Goal: Register for event/course

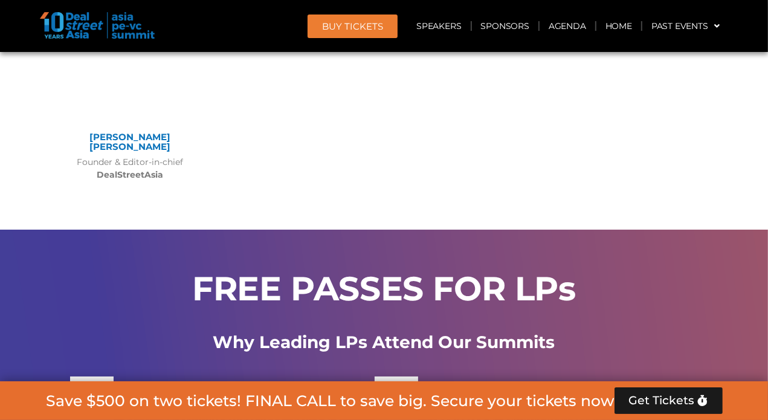
scroll to position [6850, 0]
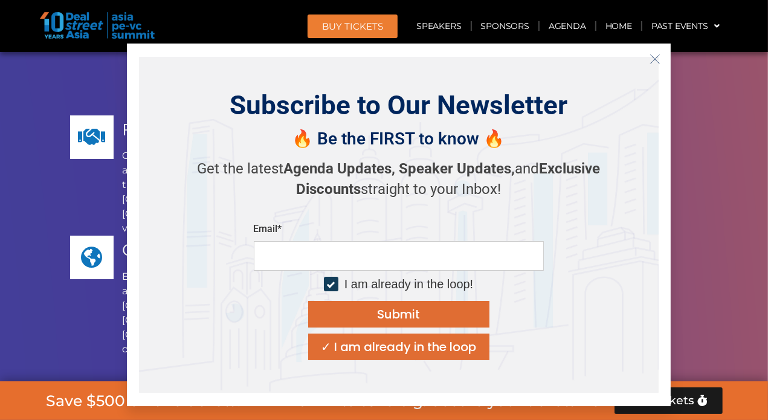
click at [725, 219] on div "FREE PASSES FOR LPs Why Leading LPs Attend Our Summits Focused LP Engagement Ou…" at bounding box center [384, 236] width 688 height 534
click at [656, 59] on icon "Close" at bounding box center [654, 59] width 11 height 11
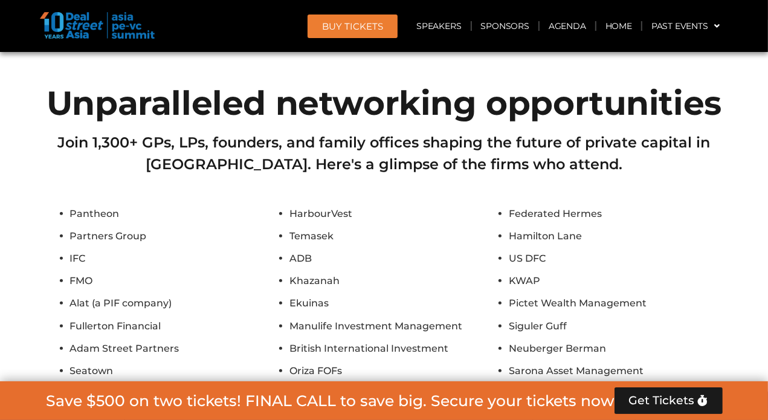
scroll to position [6970, 0]
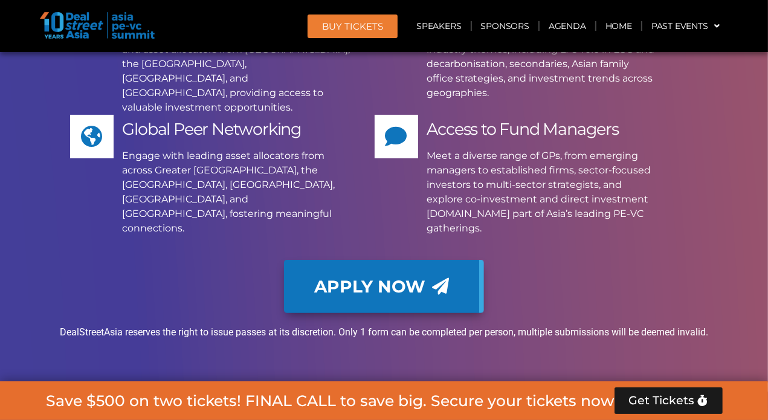
click at [408, 260] on link "Apply Now" at bounding box center [384, 286] width 200 height 53
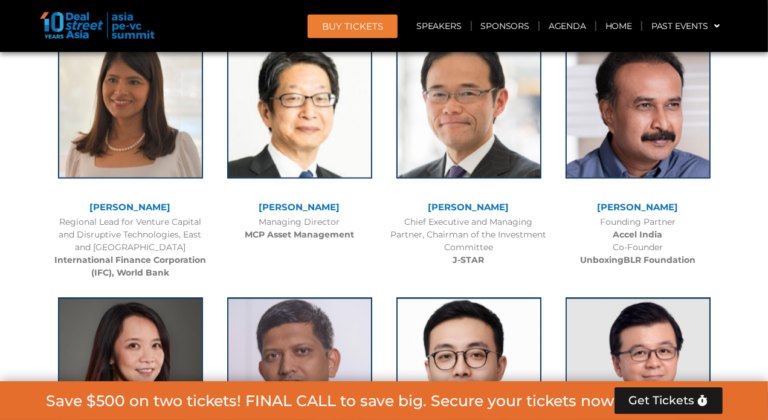
scroll to position [1691, 0]
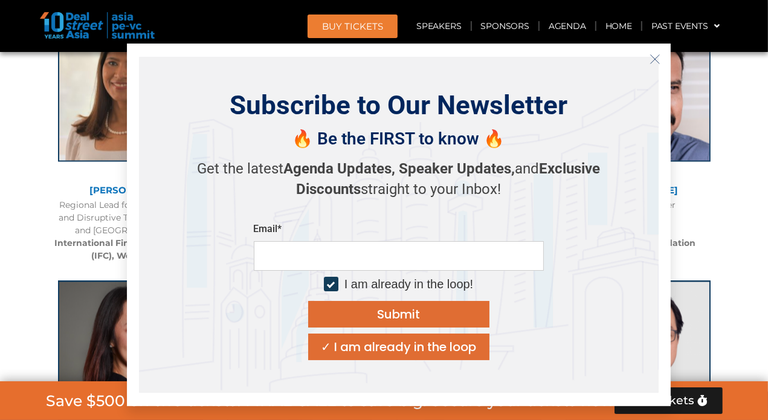
click at [659, 56] on icon "Close" at bounding box center [654, 59] width 11 height 11
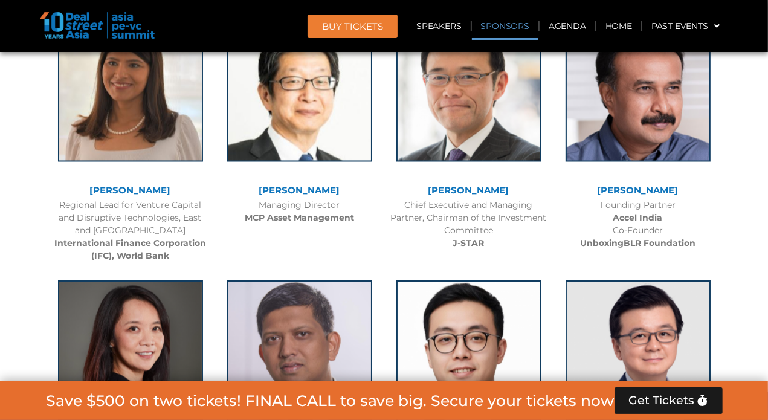
click at [514, 27] on link "Sponsors" at bounding box center [505, 26] width 66 height 28
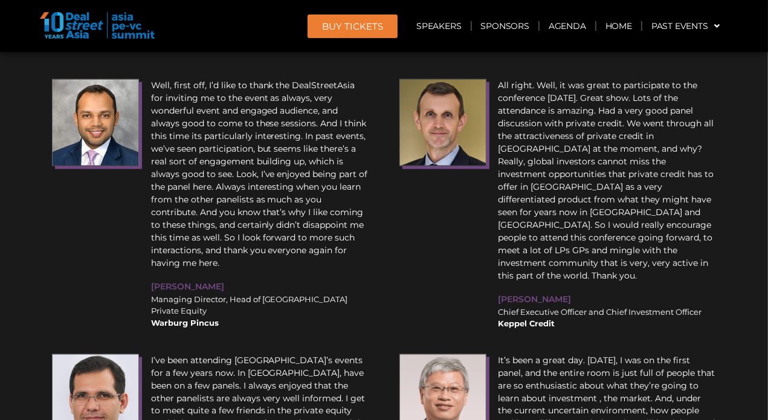
scroll to position [11390, 0]
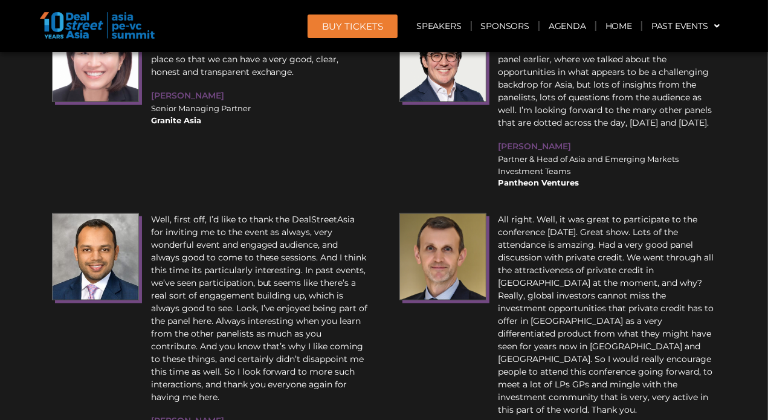
click at [377, 22] on span "BUY Tickets" at bounding box center [352, 26] width 61 height 9
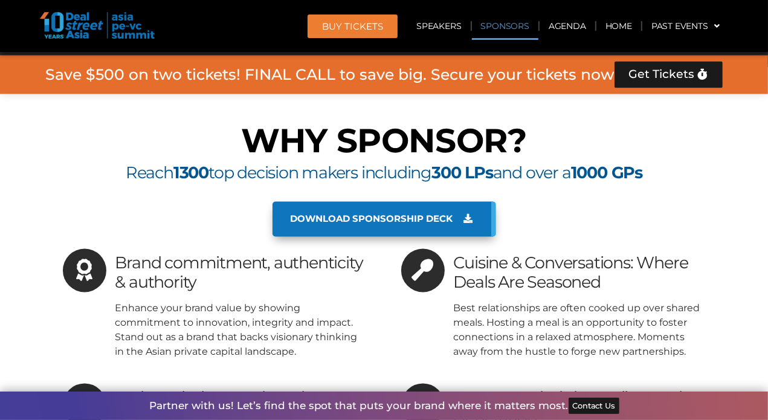
scroll to position [8417, 0]
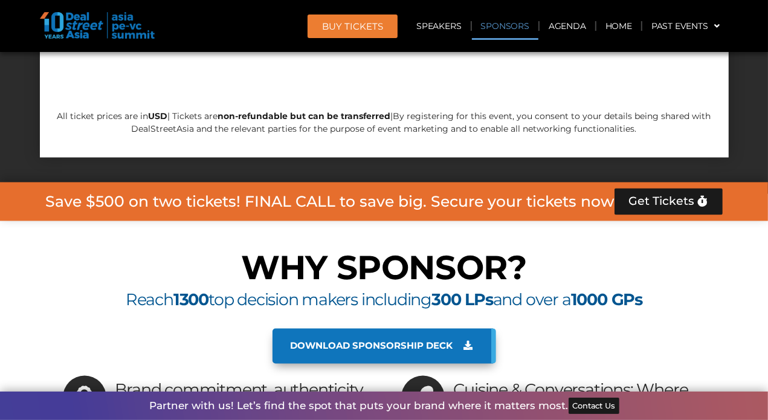
click at [437, 341] on span "Download sponsorship deck" at bounding box center [371, 346] width 162 height 11
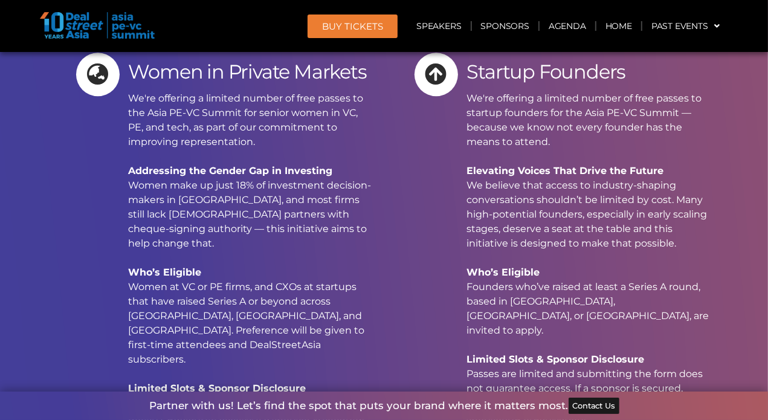
scroll to position [9202, 0]
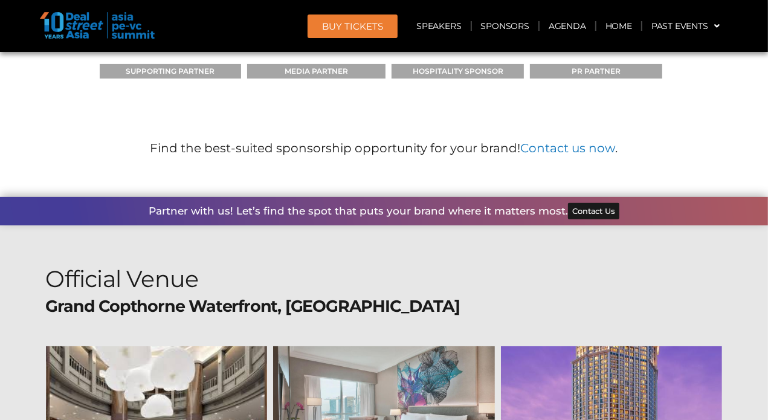
scroll to position [10591, 0]
